Goal: Information Seeking & Learning: Learn about a topic

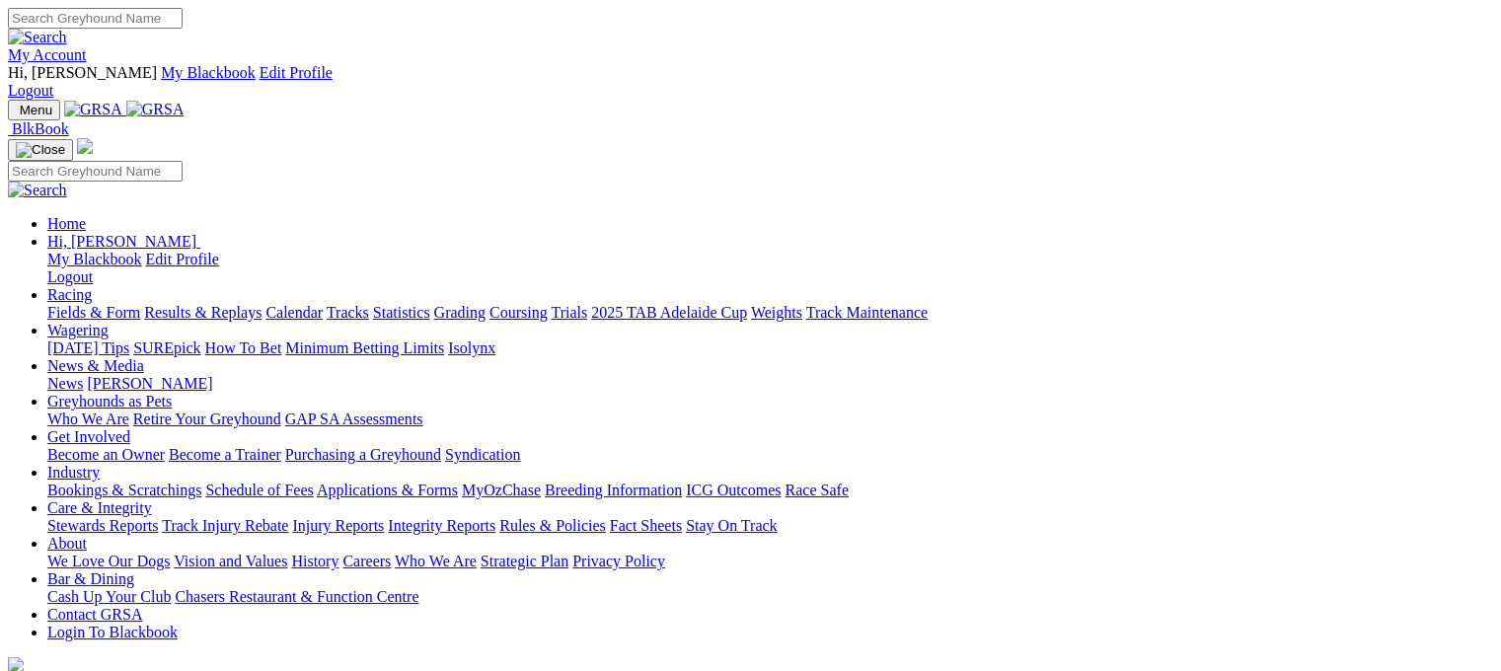
click at [92, 286] on link "Racing" at bounding box center [69, 294] width 44 height 17
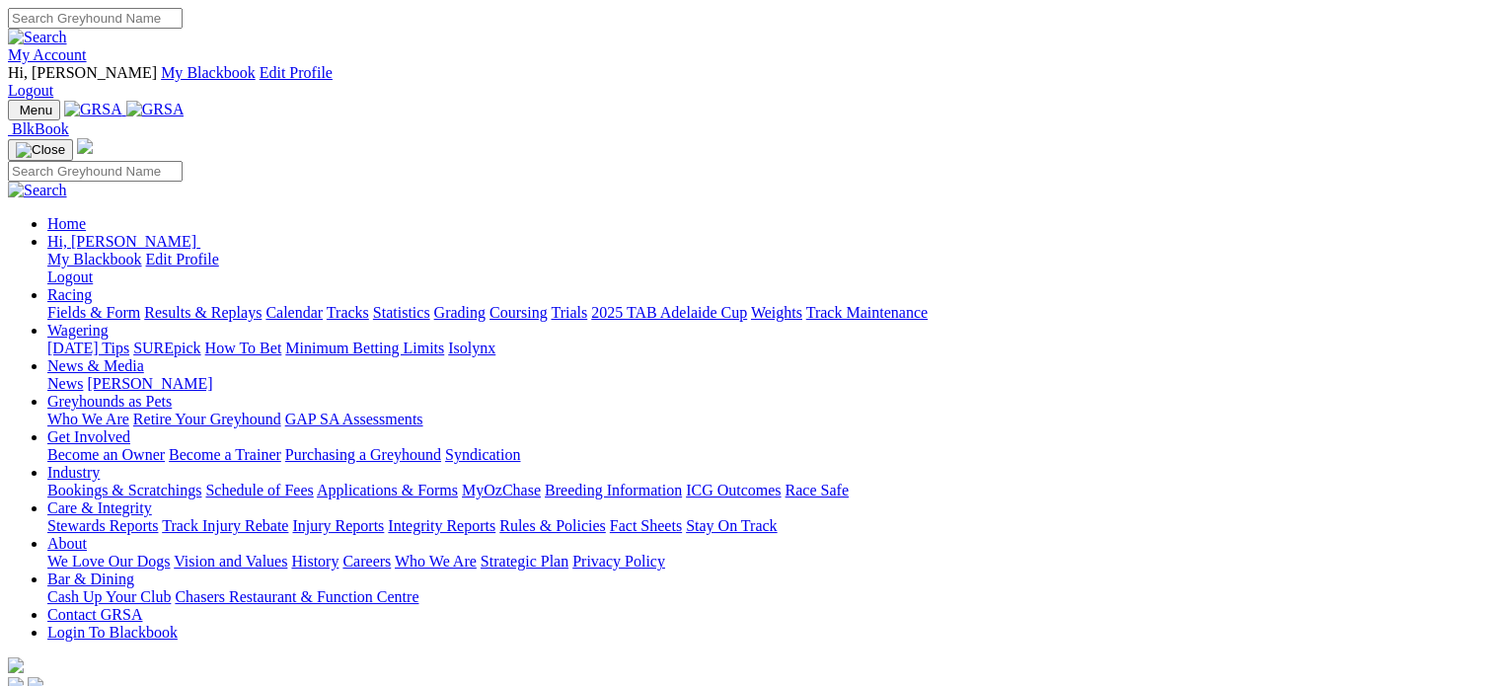
click at [92, 286] on link "Racing" at bounding box center [69, 294] width 44 height 17
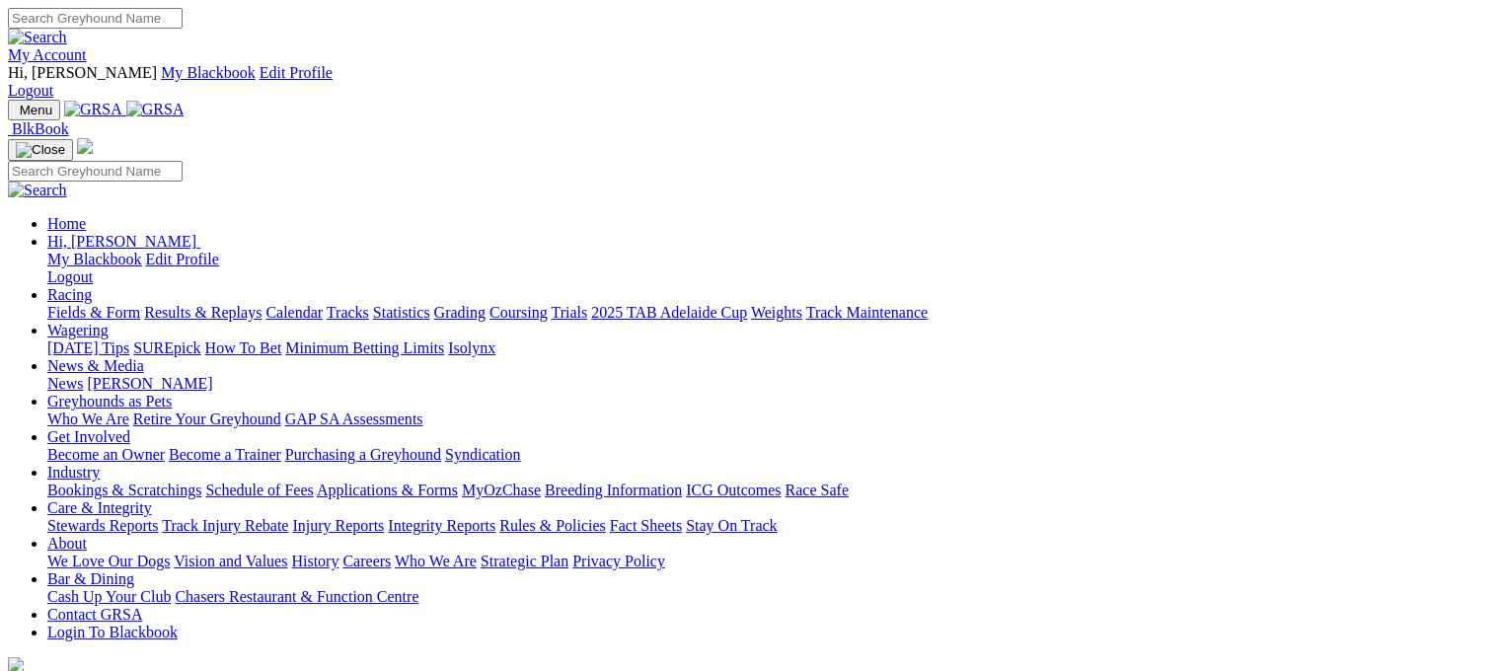
click at [240, 304] on link "Results & Replays" at bounding box center [202, 312] width 117 height 17
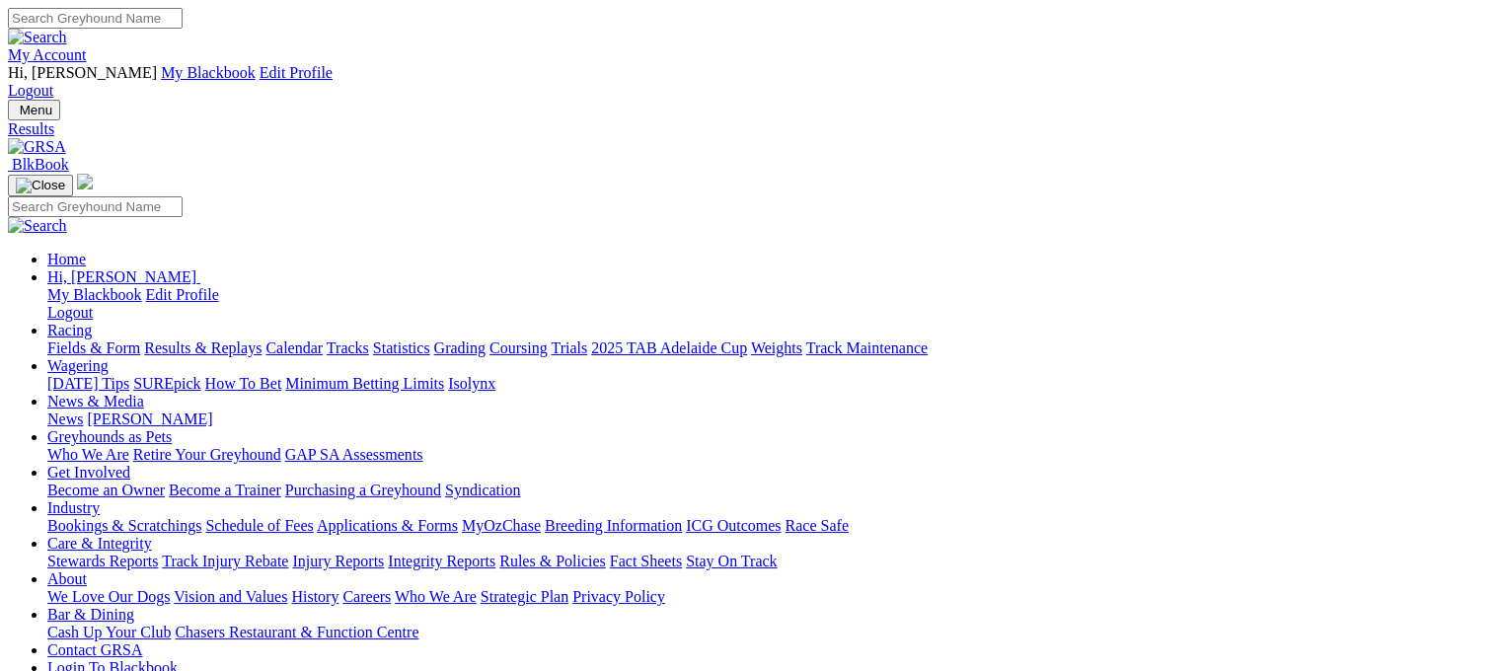
click at [92, 322] on link "Racing" at bounding box center [69, 330] width 44 height 17
click at [83, 339] on link "Fields & Form" at bounding box center [93, 347] width 93 height 17
click at [55, 339] on link "Fields & Form" at bounding box center [93, 347] width 93 height 17
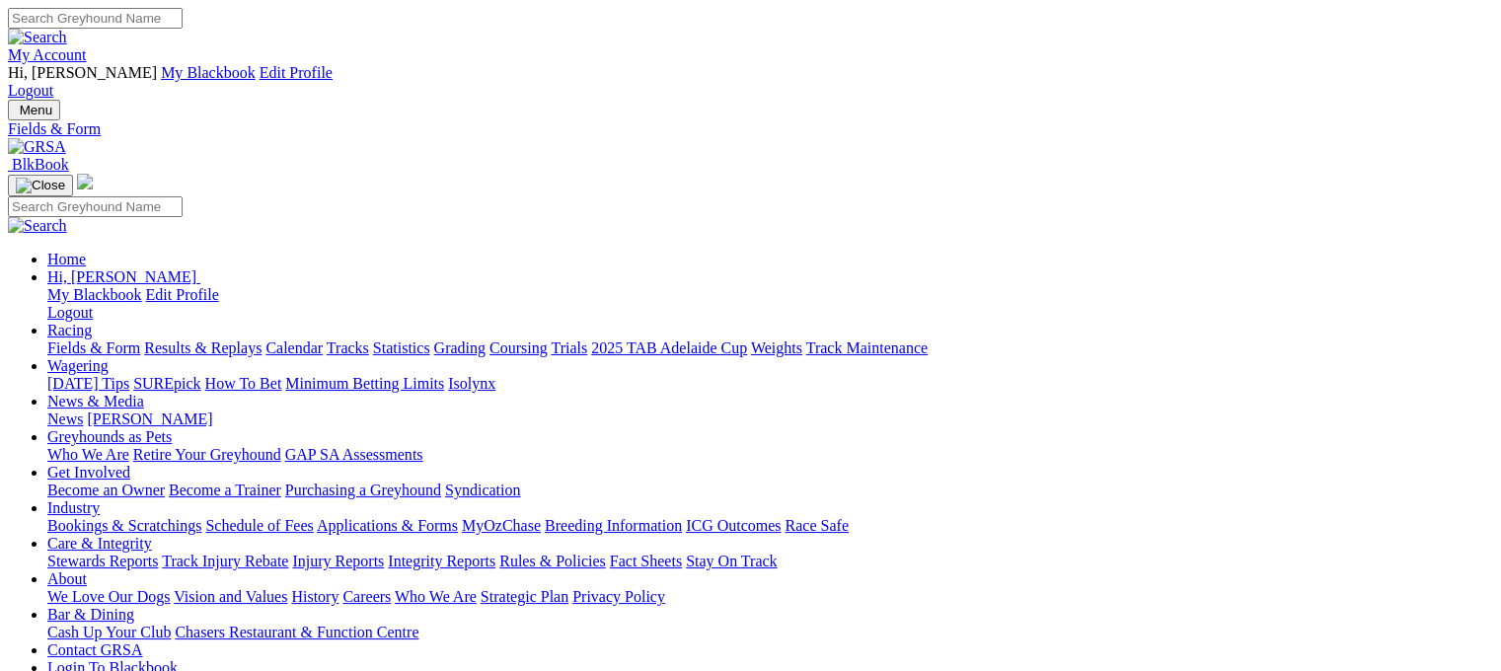
click at [221, 339] on link "Results & Replays" at bounding box center [202, 347] width 117 height 17
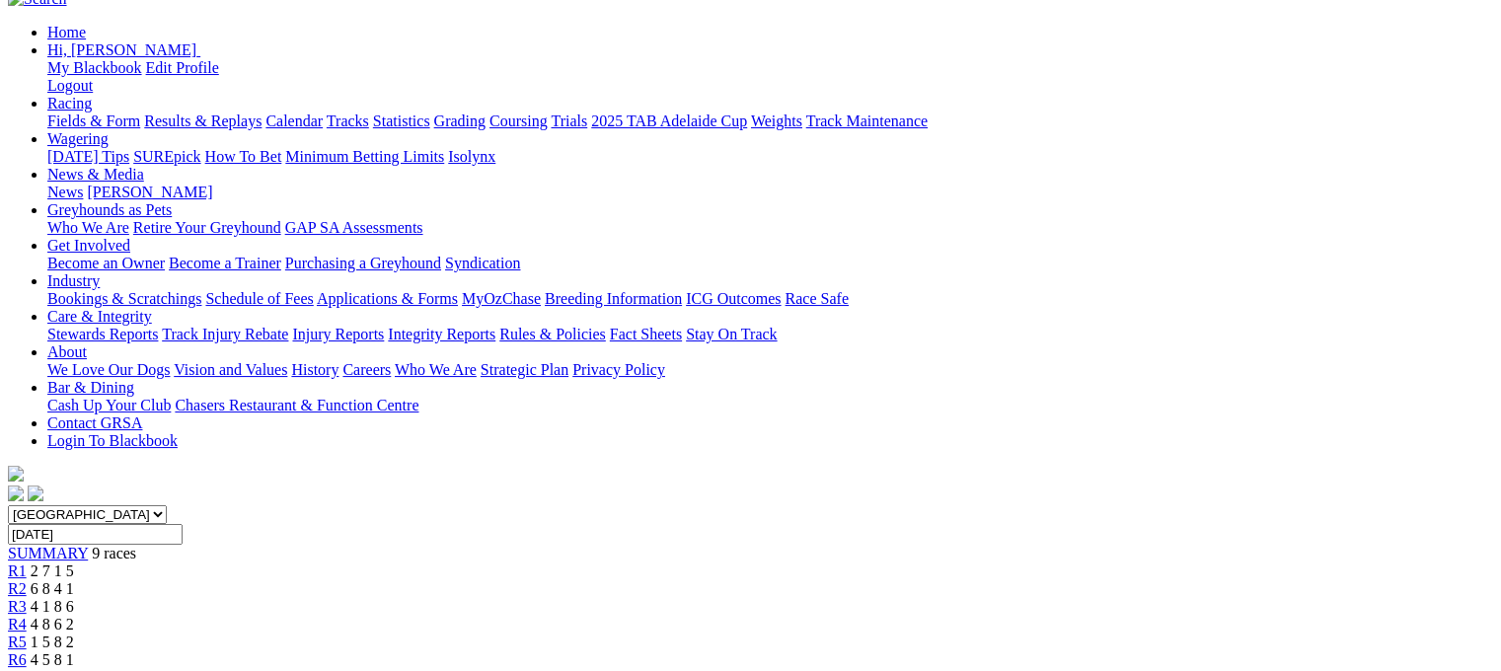
scroll to position [296, 0]
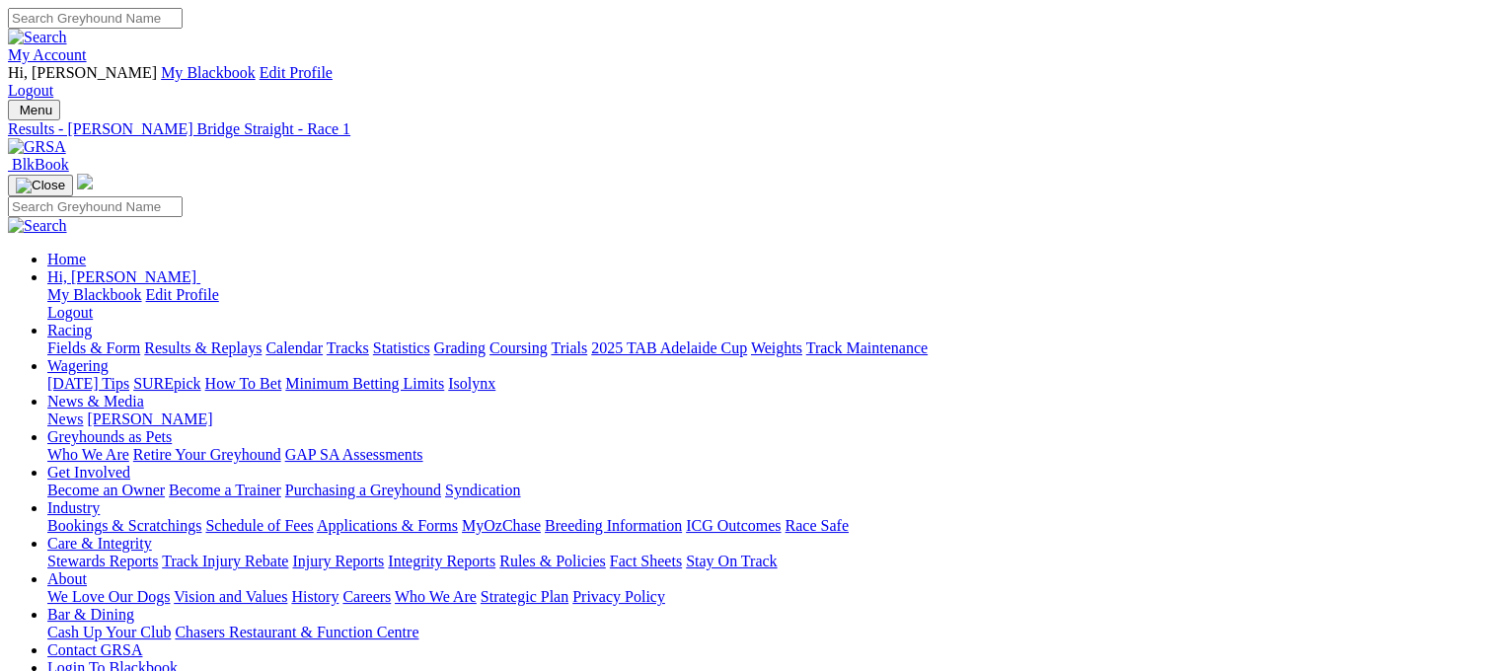
scroll to position [0, 0]
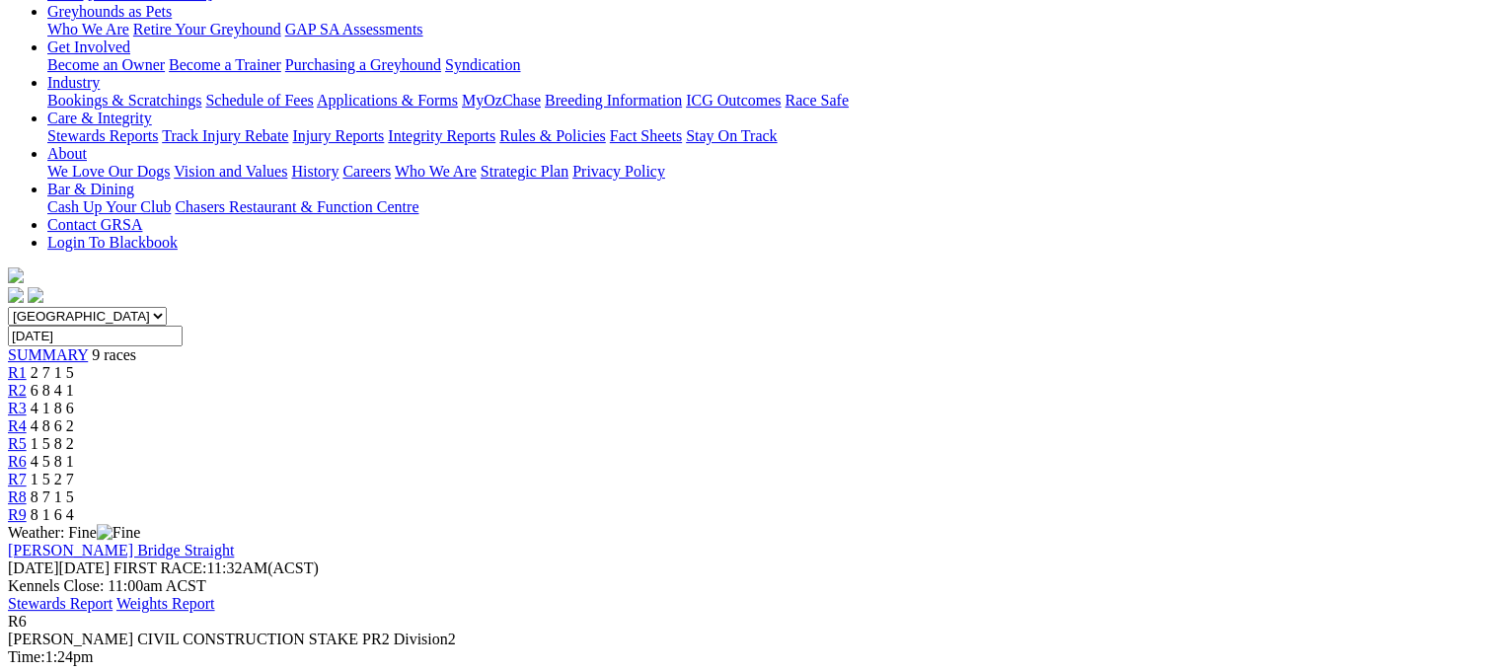
scroll to position [395, 0]
